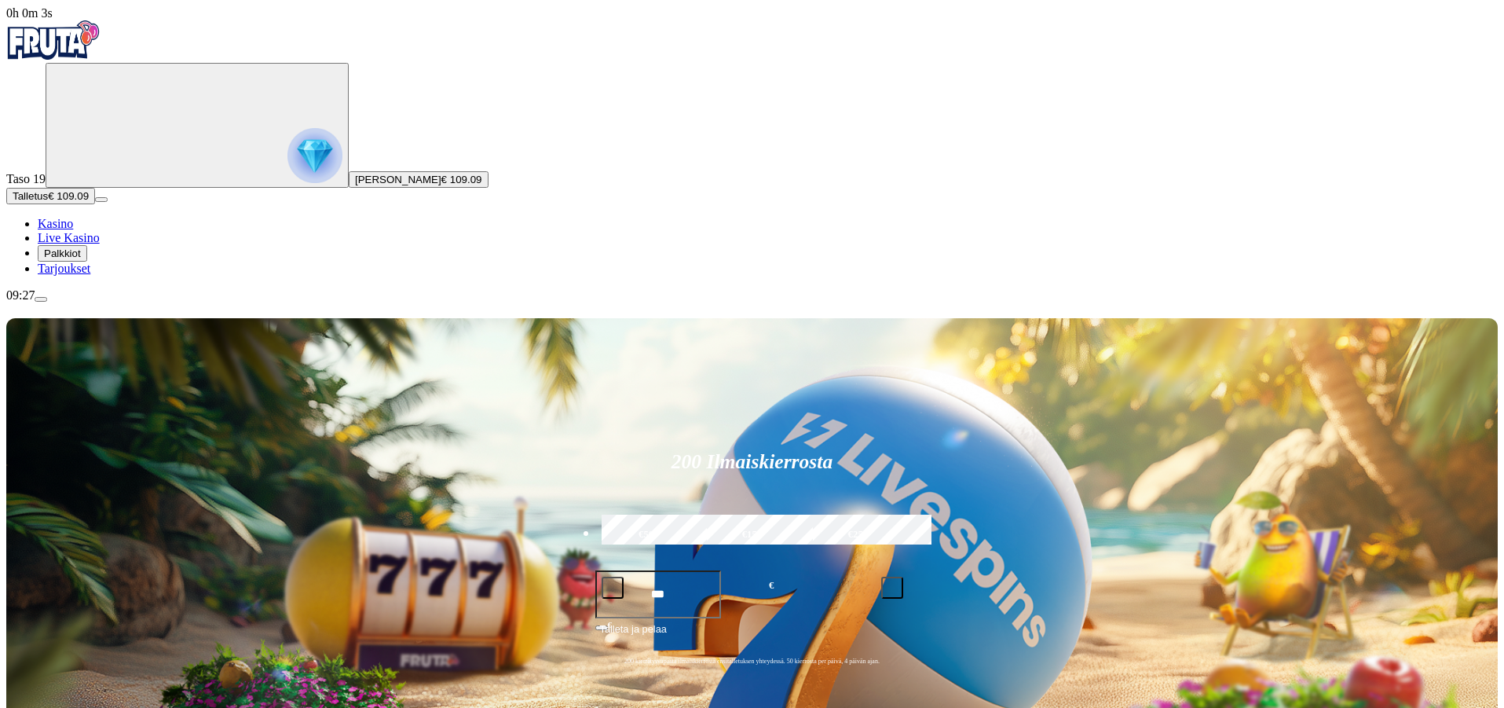
click at [87, 262] on button "Palkkiot" at bounding box center [62, 253] width 49 height 16
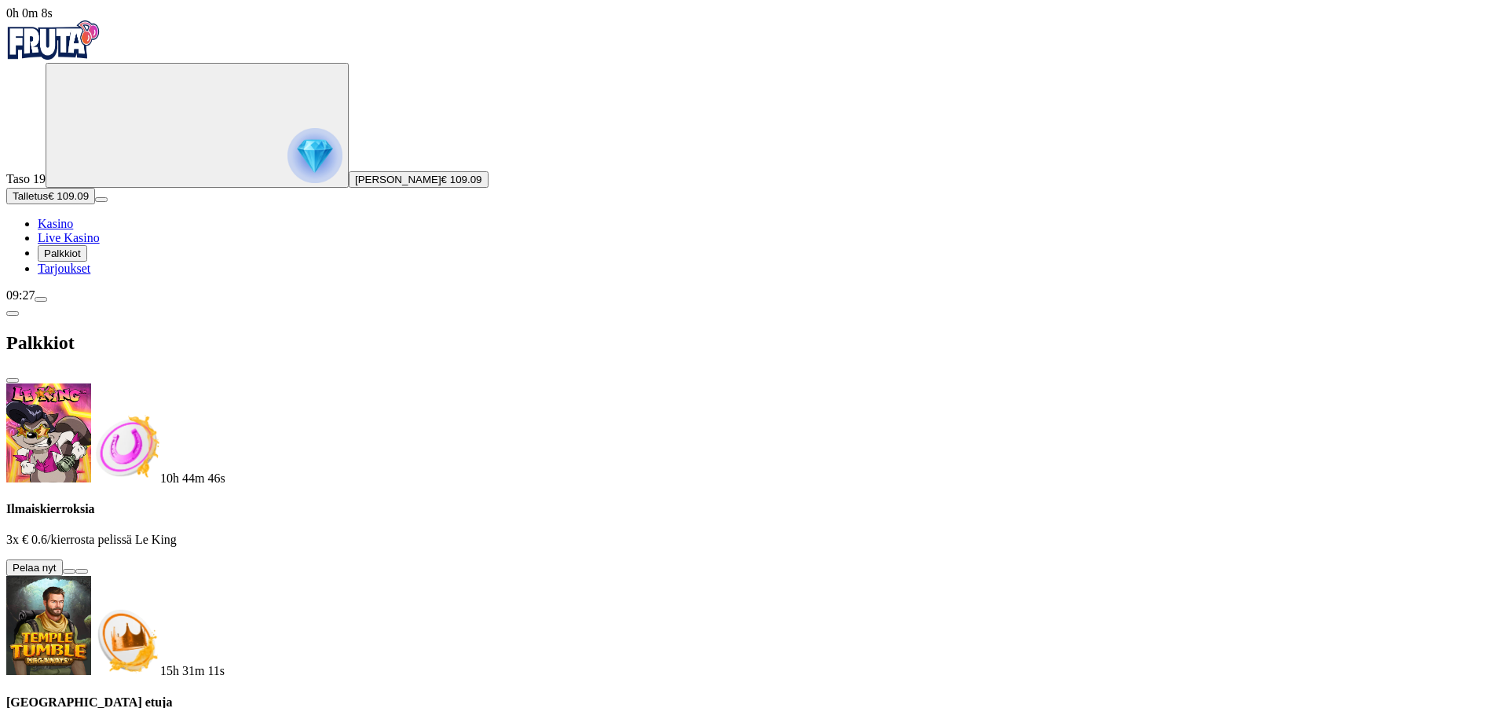
click at [41, 299] on span "menu icon" at bounding box center [41, 299] width 0 height 0
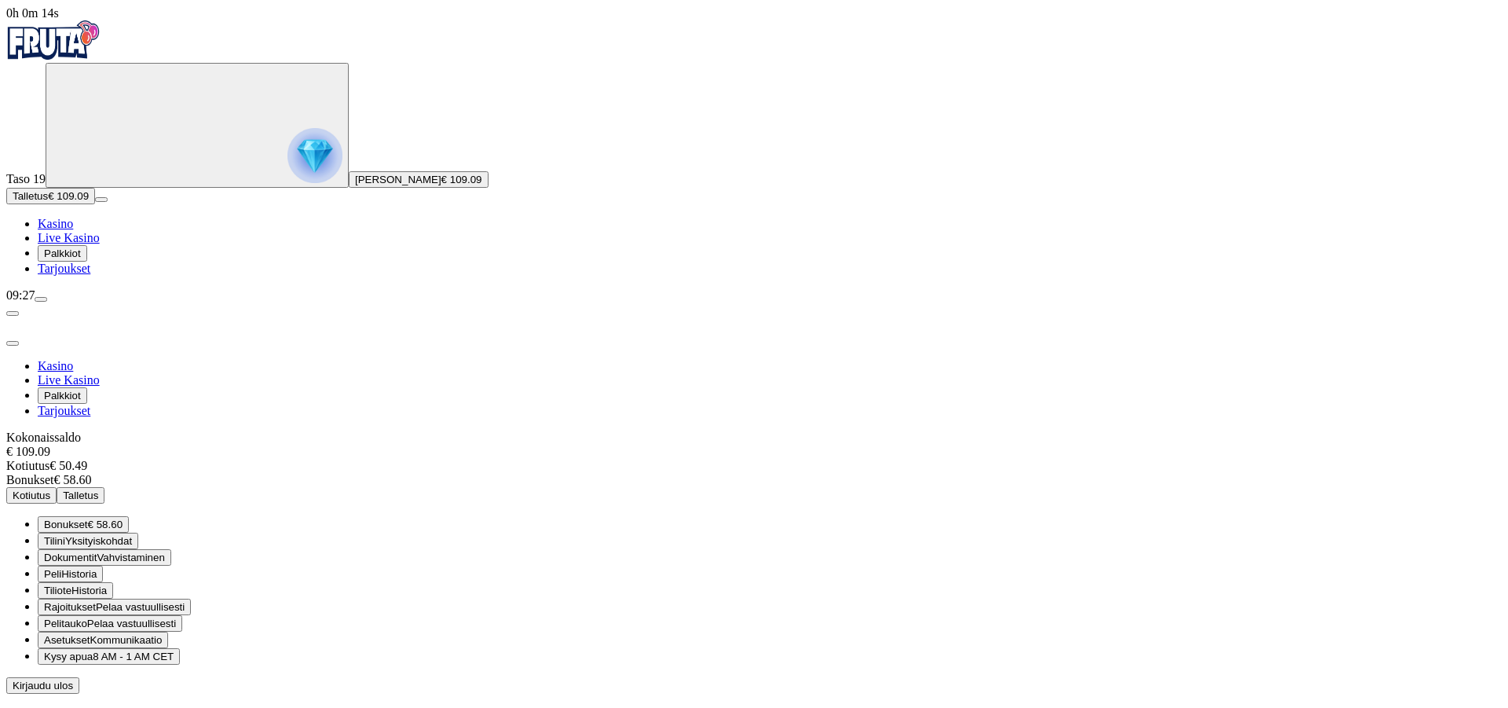
click at [50, 489] on span "Kotiutus" at bounding box center [32, 495] width 38 height 12
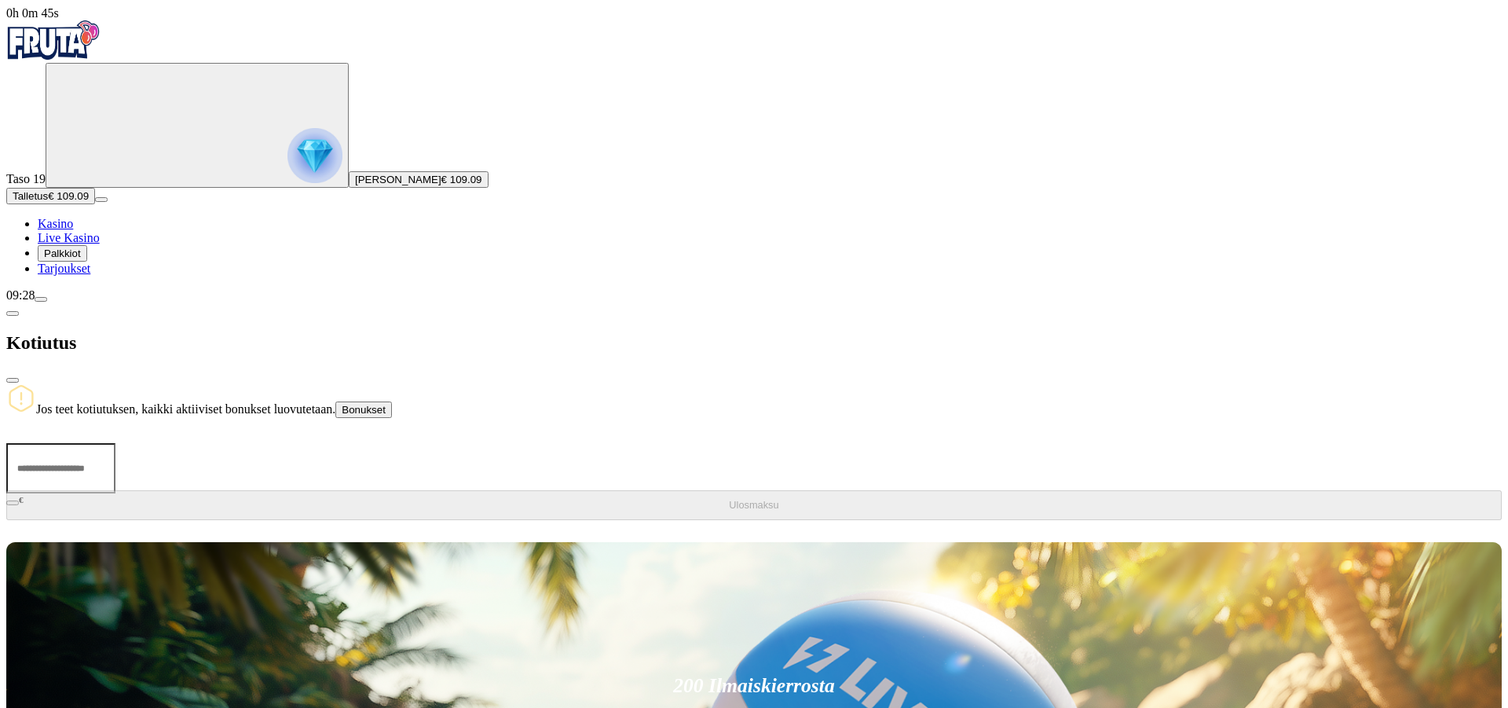
click at [115, 443] on input "number" at bounding box center [60, 468] width 109 height 50
type input "*****"
click at [242, 490] on button "Ulosmaksu" at bounding box center [753, 505] width 1495 height 30
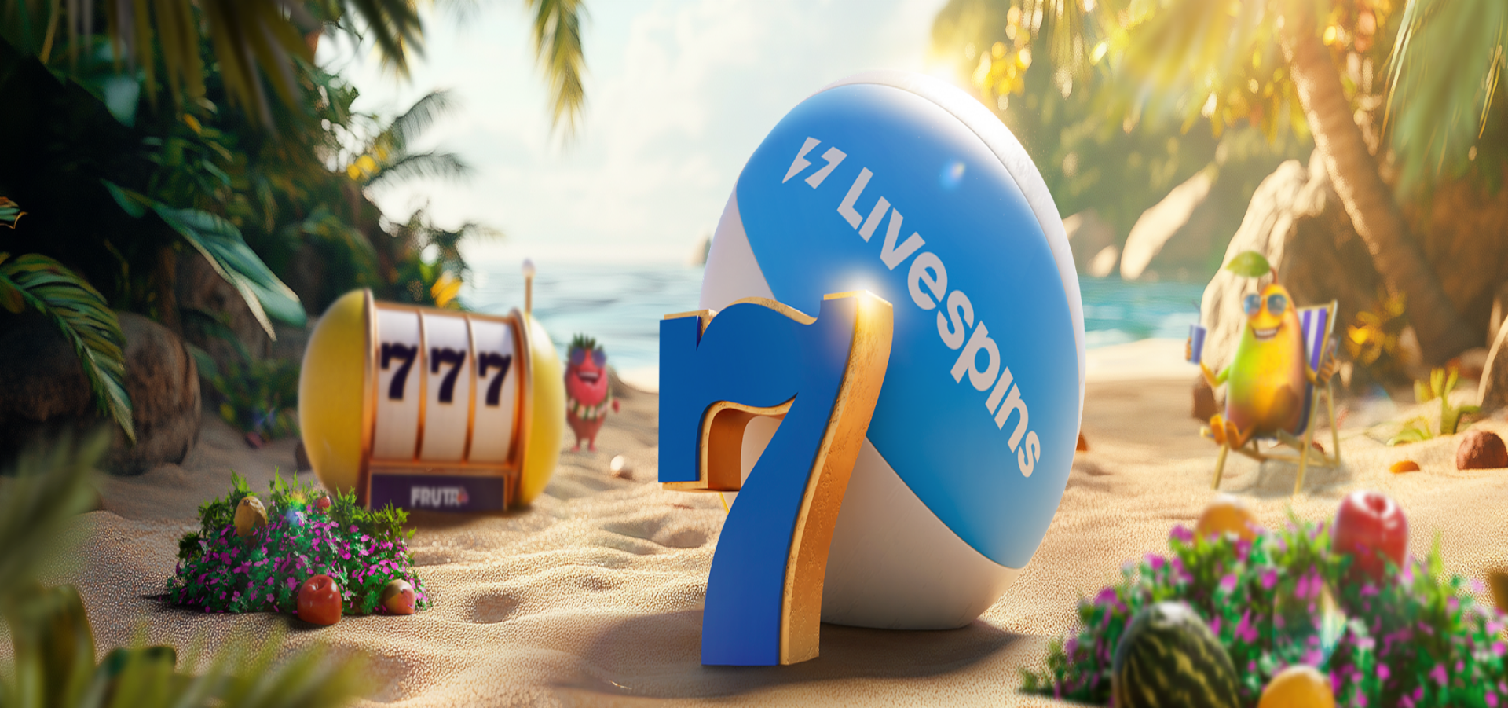
click at [81, 259] on span "Palkkiot" at bounding box center [62, 253] width 37 height 12
